Goal: Find specific page/section: Find specific page/section

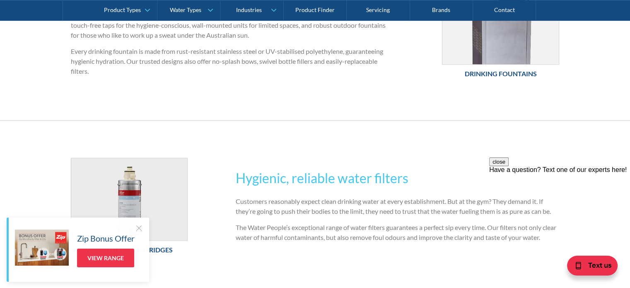
scroll to position [538, 0]
click at [504, 72] on h6 "Drinking Fountains" at bounding box center [500, 72] width 117 height 10
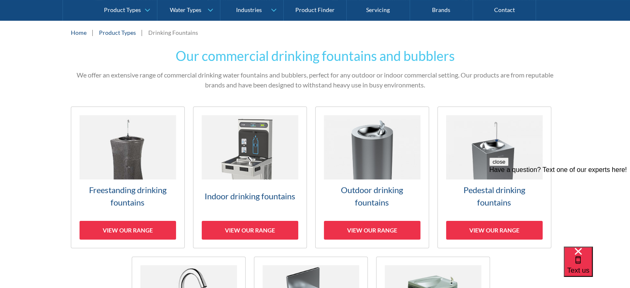
click at [243, 195] on h3 "Indoor drinking fountains" at bounding box center [250, 196] width 96 height 12
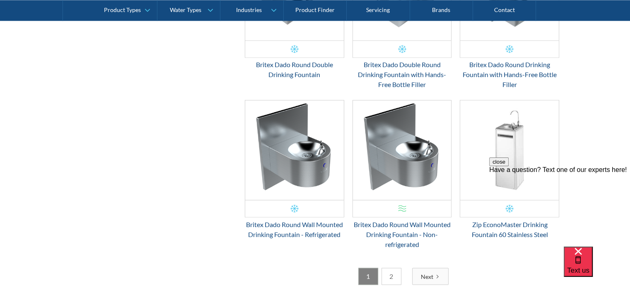
scroll to position [1300, 0]
